Goal: Complete application form

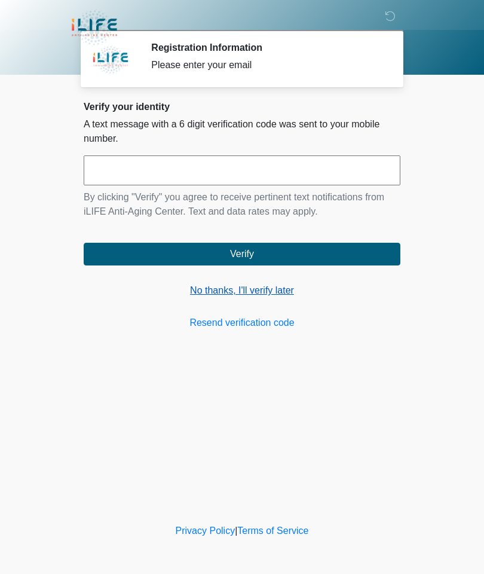
click at [236, 286] on link "No thanks, I'll verify later" at bounding box center [242, 290] width 317 height 14
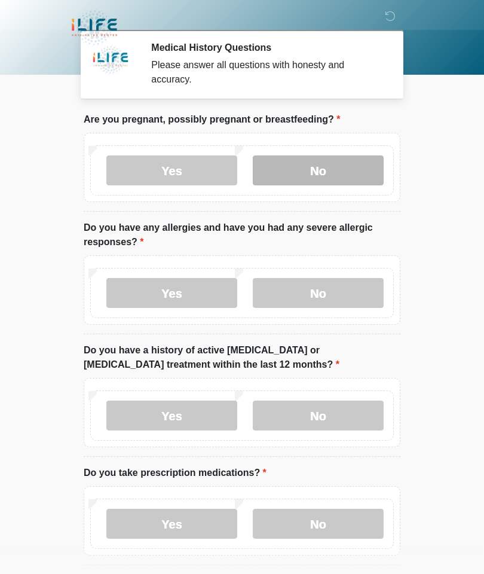
click at [330, 166] on label "No" at bounding box center [318, 170] width 131 height 30
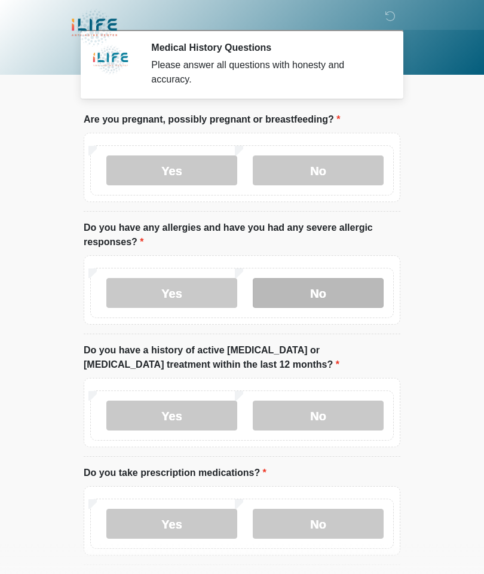
click at [325, 287] on label "No" at bounding box center [318, 293] width 131 height 30
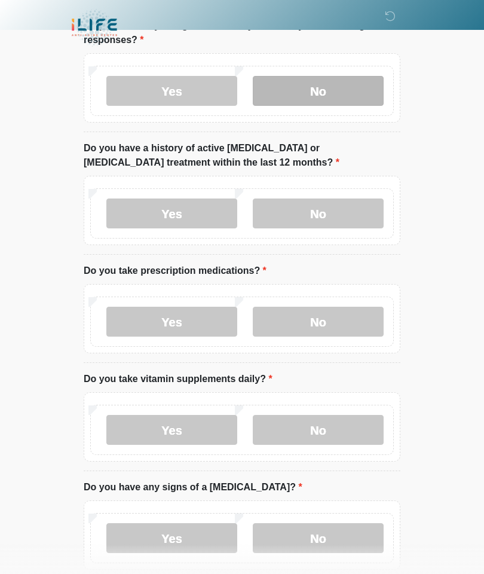
scroll to position [206, 0]
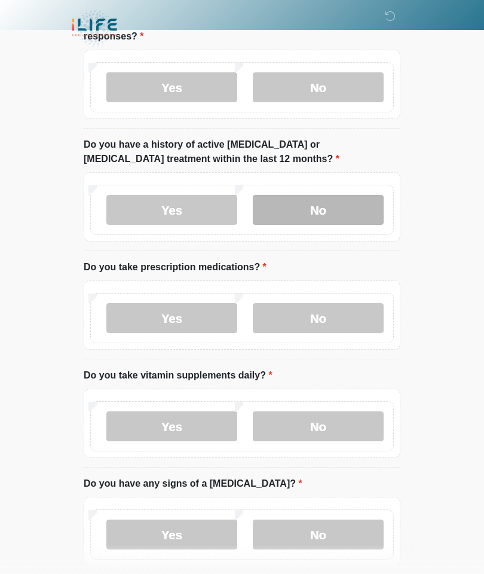
click at [339, 195] on label "No" at bounding box center [318, 210] width 131 height 30
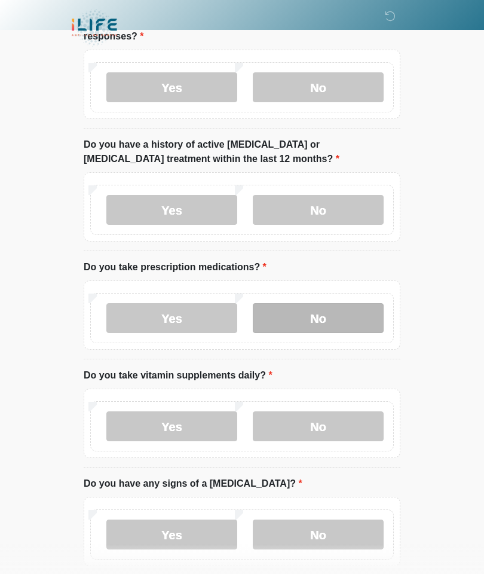
click at [328, 313] on label "No" at bounding box center [318, 318] width 131 height 30
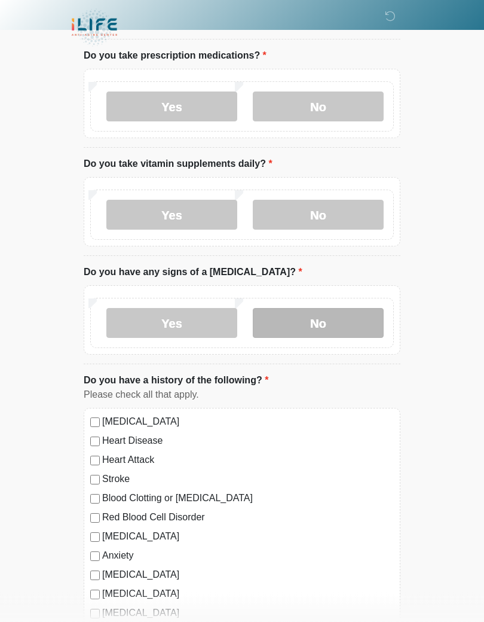
click at [325, 308] on label "No" at bounding box center [318, 323] width 131 height 30
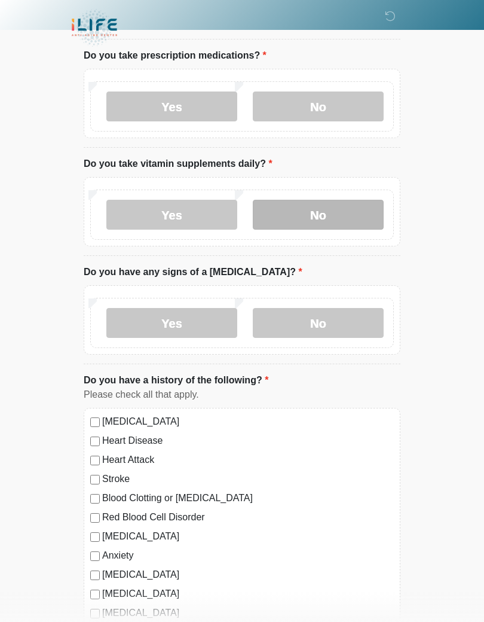
click at [327, 208] on label "No" at bounding box center [318, 215] width 131 height 30
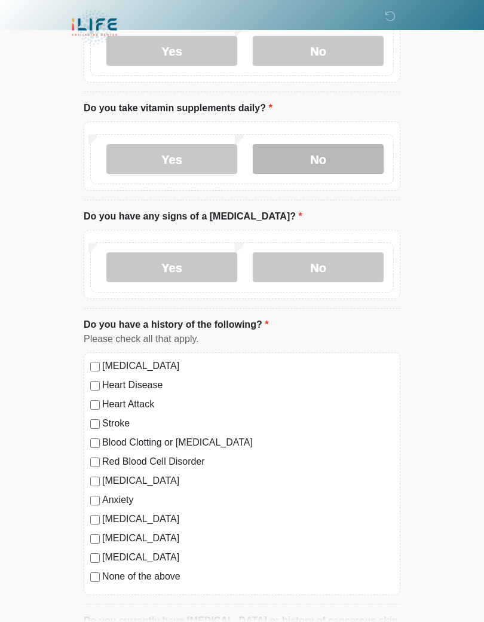
scroll to position [614, 0]
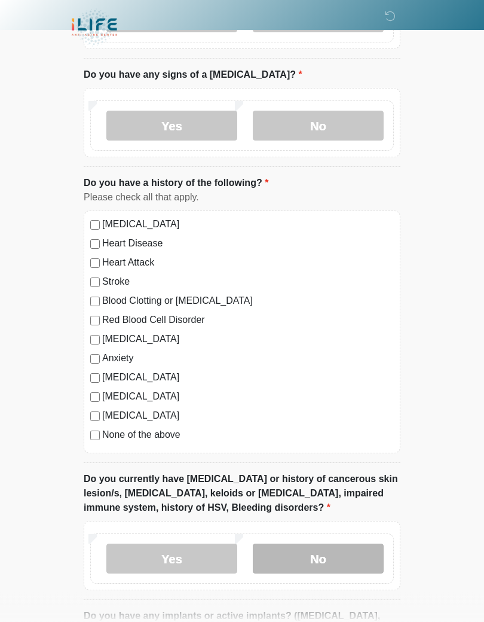
click at [325, 552] on label "No" at bounding box center [318, 559] width 131 height 30
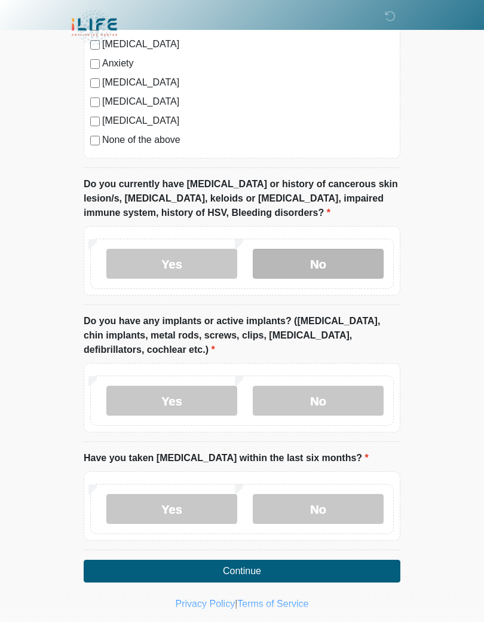
scroll to position [911, 0]
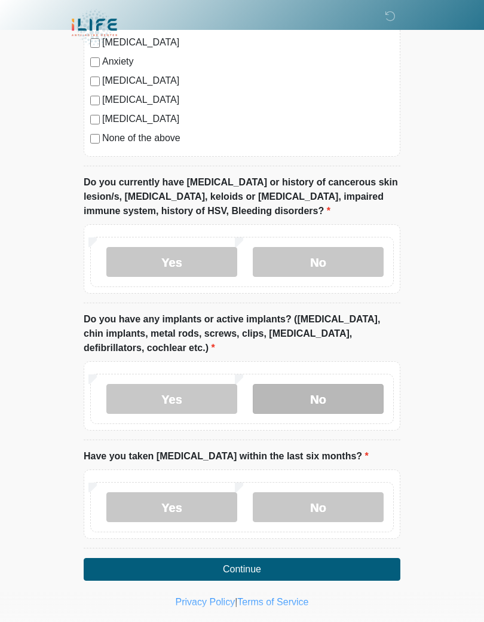
click at [322, 396] on label "No" at bounding box center [318, 399] width 131 height 30
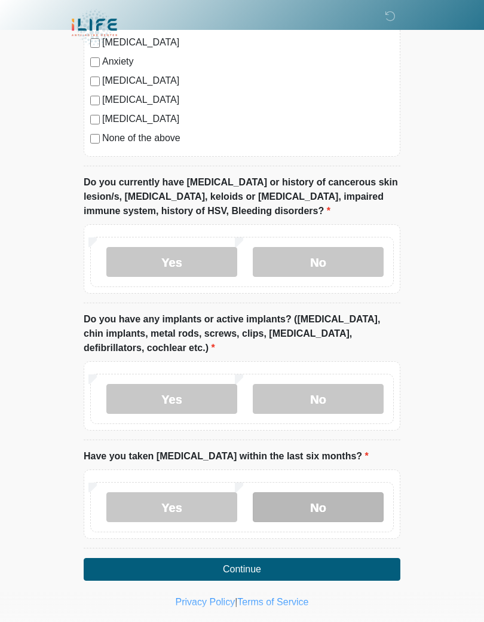
click at [319, 509] on label "No" at bounding box center [318, 507] width 131 height 30
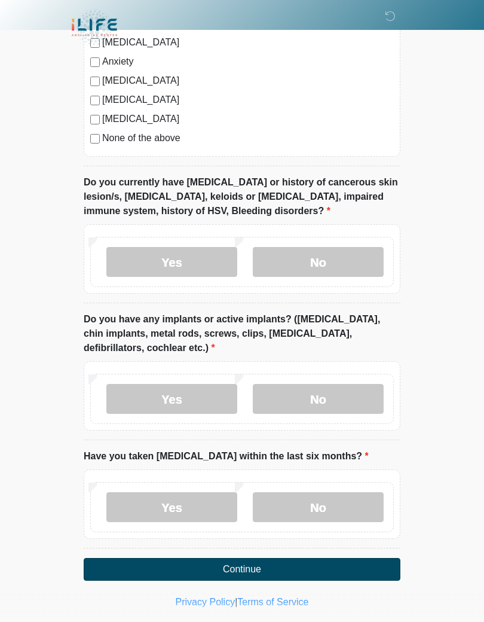
click at [253, 562] on button "Continue" at bounding box center [242, 569] width 317 height 23
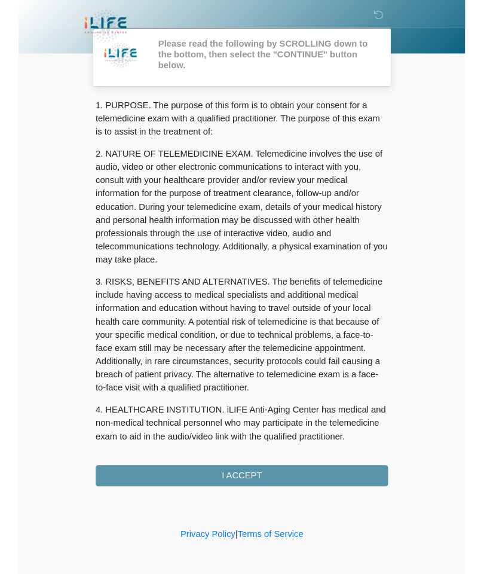
scroll to position [17, 0]
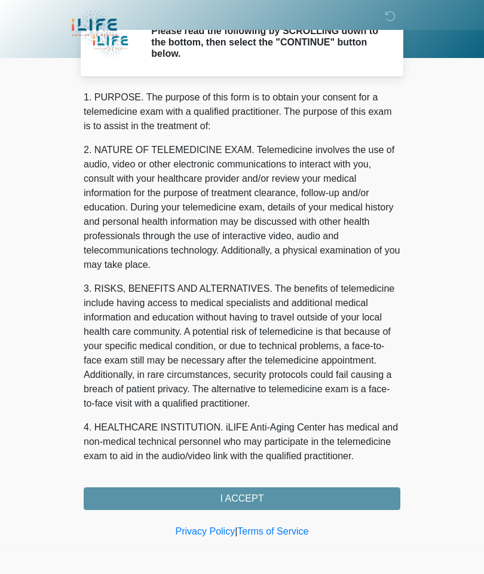
click at [244, 497] on div "1. PURPOSE. The purpose of this form is to obtain your consent for a telemedici…" at bounding box center [242, 300] width 317 height 420
click at [254, 493] on div "1. PURPOSE. The purpose of this form is to obtain your consent for a telemedici…" at bounding box center [242, 300] width 317 height 420
click at [237, 490] on div "1. PURPOSE. The purpose of this form is to obtain your consent for a telemedici…" at bounding box center [242, 300] width 317 height 420
click at [238, 498] on div "1. PURPOSE. The purpose of this form is to obtain your consent for a telemedici…" at bounding box center [242, 300] width 317 height 420
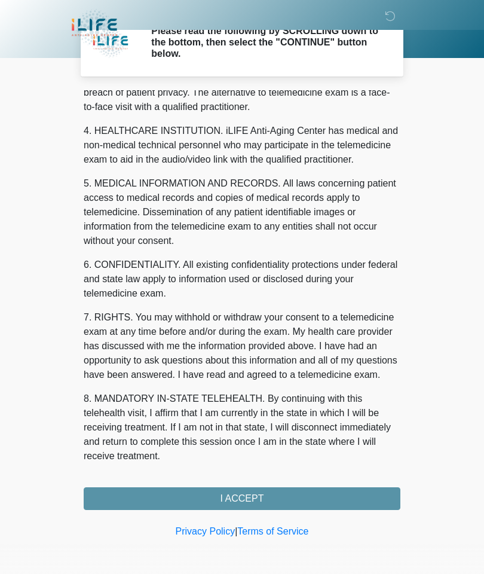
click at [238, 494] on div "1. PURPOSE. The purpose of this form is to obtain your consent for a telemedici…" at bounding box center [242, 300] width 317 height 420
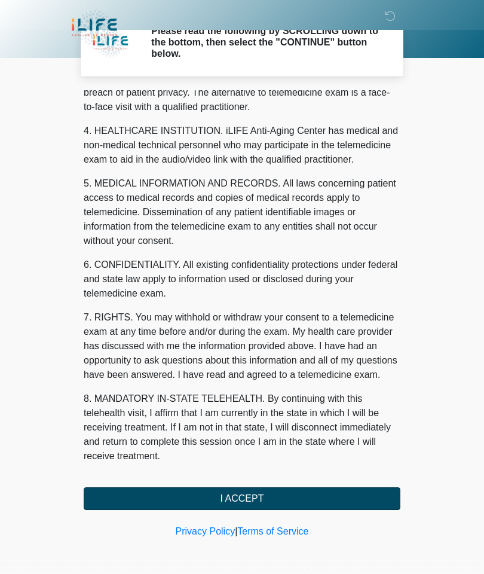
click at [242, 492] on button "I ACCEPT" at bounding box center [242, 498] width 317 height 23
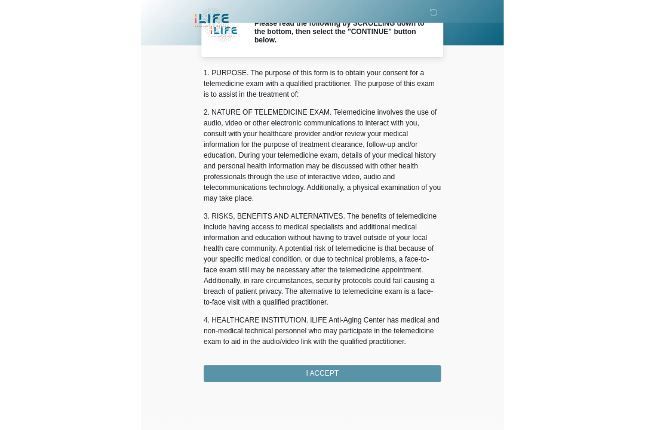
scroll to position [0, 0]
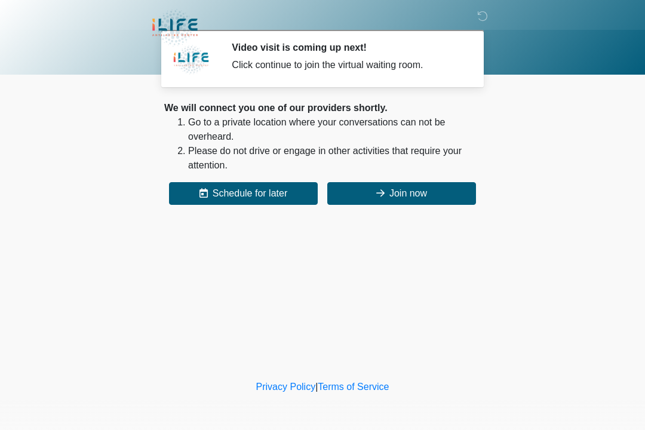
click at [419, 180] on div "We will connect you one of our providers shortly. Go to a private location wher…" at bounding box center [322, 153] width 317 height 104
click at [408, 197] on button "Join now" at bounding box center [402, 193] width 149 height 23
